Goal: Information Seeking & Learning: Learn about a topic

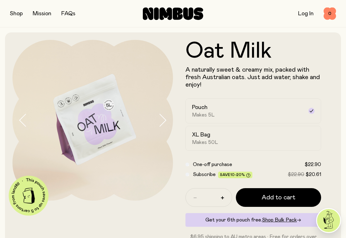
click at [23, 16] on button "button" at bounding box center [16, 13] width 13 height 9
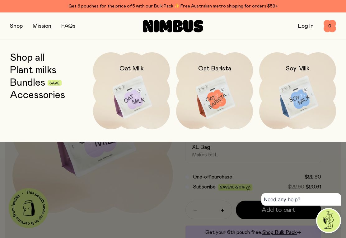
click at [29, 85] on link "Bundles" at bounding box center [27, 82] width 35 height 11
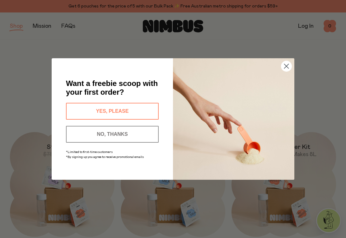
click at [283, 65] on circle "Close dialog" at bounding box center [287, 66] width 10 height 10
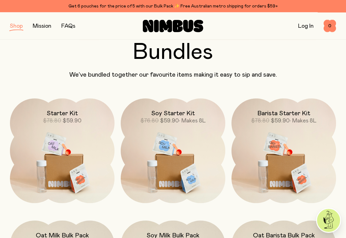
scroll to position [34, 0]
click at [148, 177] on img at bounding box center [173, 159] width 105 height 123
click at [146, 168] on img at bounding box center [173, 159] width 105 height 123
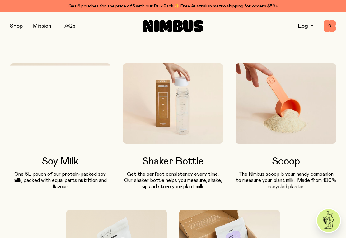
scroll to position [297, 0]
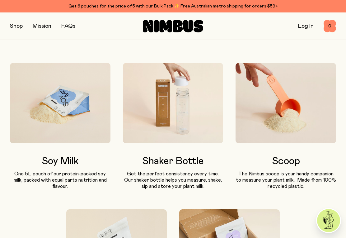
click at [311, 107] on img at bounding box center [286, 103] width 101 height 80
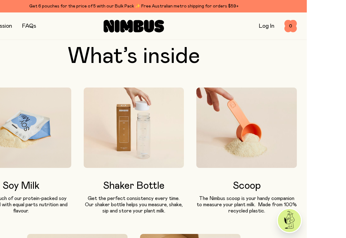
scroll to position [283, 0]
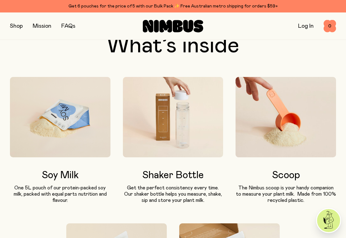
click at [17, 24] on button "button" at bounding box center [16, 26] width 13 height 9
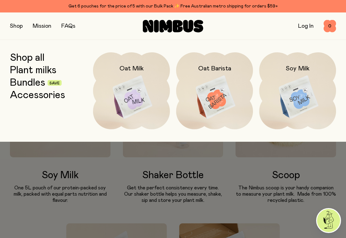
click at [26, 60] on link "Shop all" at bounding box center [27, 57] width 35 height 11
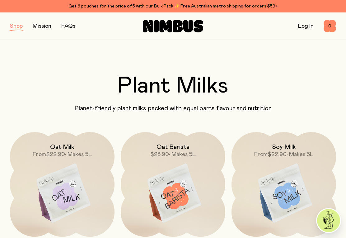
click at [19, 30] on button "button" at bounding box center [16, 26] width 13 height 9
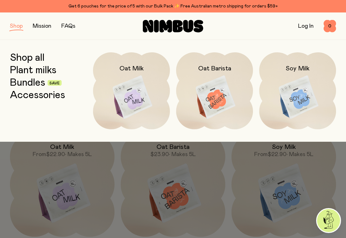
click at [32, 99] on link "Accessories" at bounding box center [37, 95] width 55 height 11
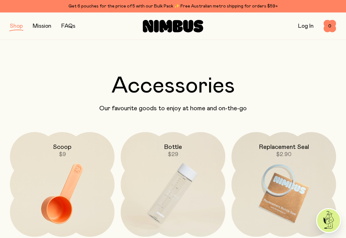
click at [45, 172] on img at bounding box center [62, 193] width 105 height 123
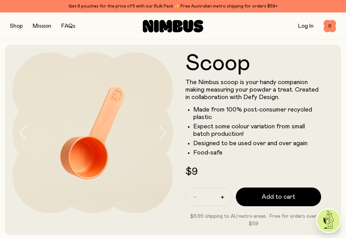
click at [69, 23] on link "FAQs" at bounding box center [68, 26] width 14 height 6
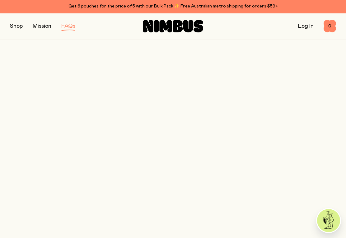
click at [72, 28] on link "FAQs" at bounding box center [68, 26] width 14 height 6
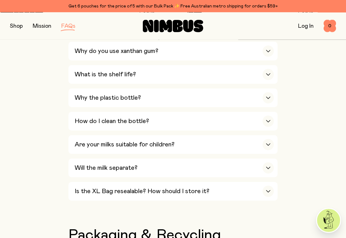
scroll to position [498, 0]
click at [88, 88] on div "Why the plastic bottle?" at bounding box center [174, 97] width 199 height 19
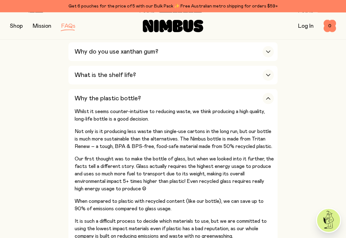
scroll to position [497, 0]
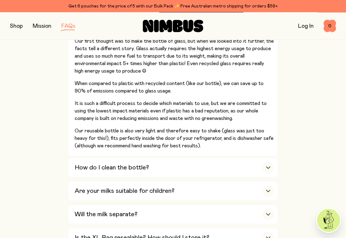
click at [187, 205] on div "Will the milk separate?" at bounding box center [174, 214] width 199 height 19
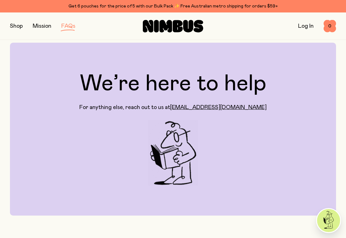
scroll to position [0, 0]
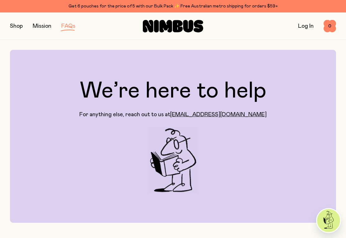
click at [214, 115] on link "[EMAIL_ADDRESS][DOMAIN_NAME]" at bounding box center [218, 115] width 97 height 6
